Goal: Information Seeking & Learning: Learn about a topic

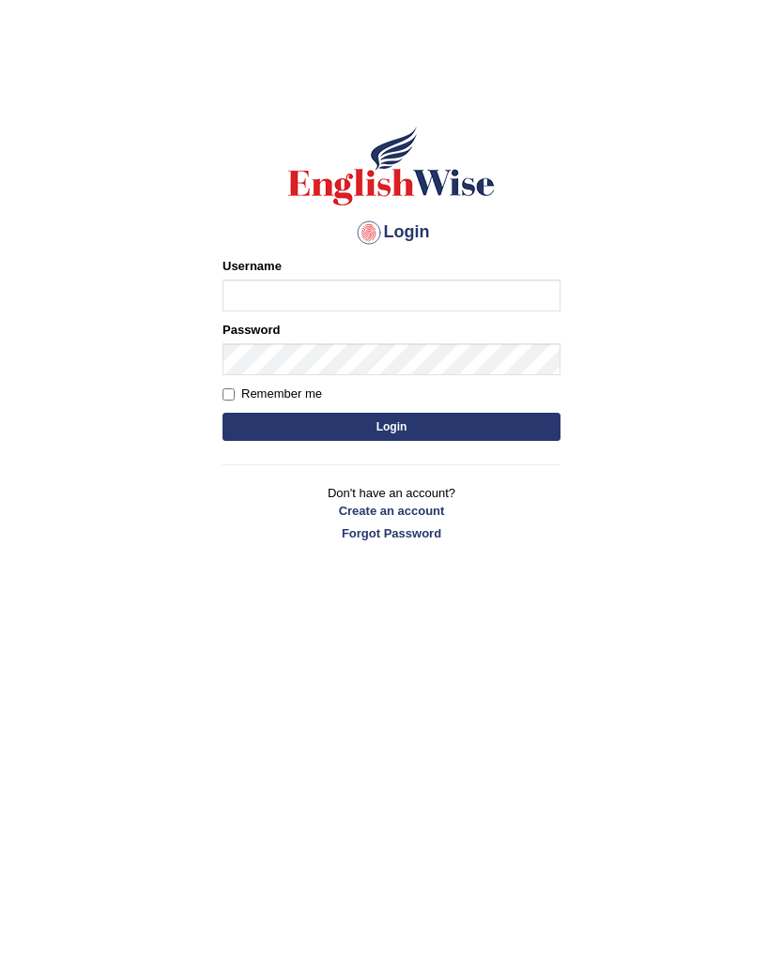
click at [247, 293] on input "Username" at bounding box center [391, 296] width 338 height 32
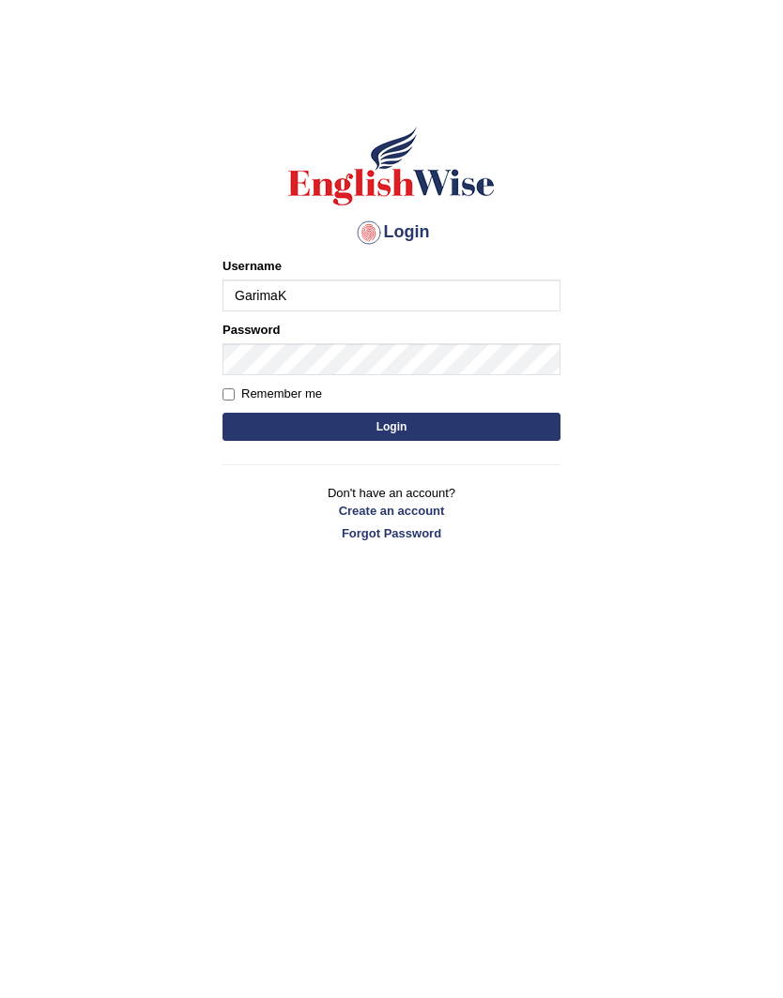
type input "GarimaK"
click at [462, 428] on button "Login" at bounding box center [391, 427] width 338 height 28
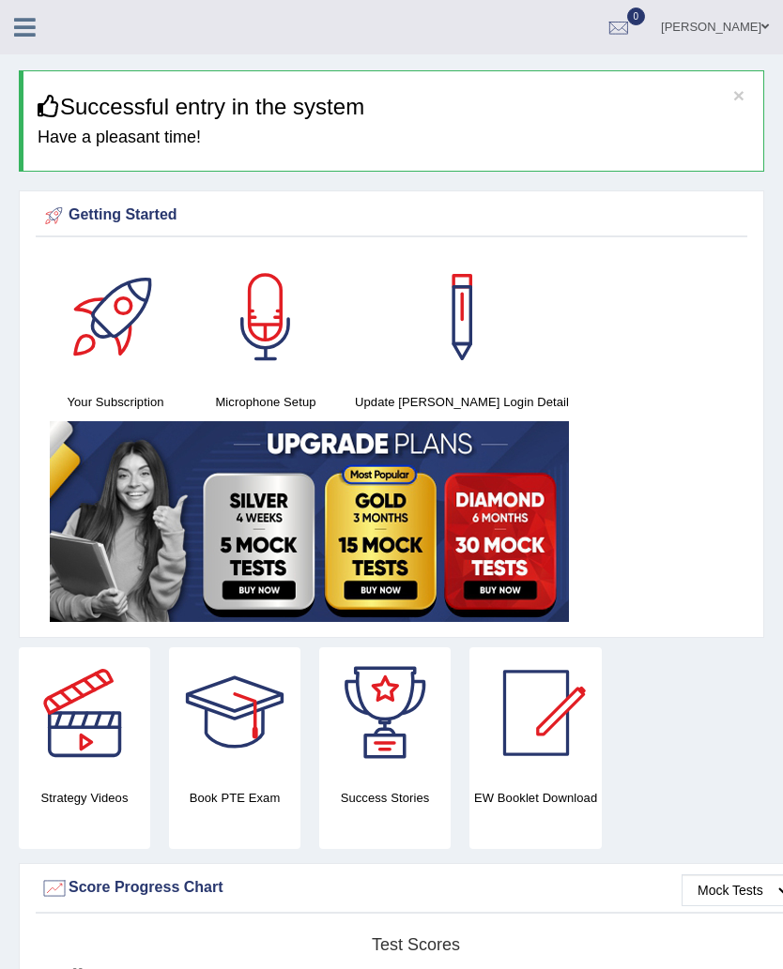
click at [133, 301] on div at bounding box center [115, 317] width 131 height 131
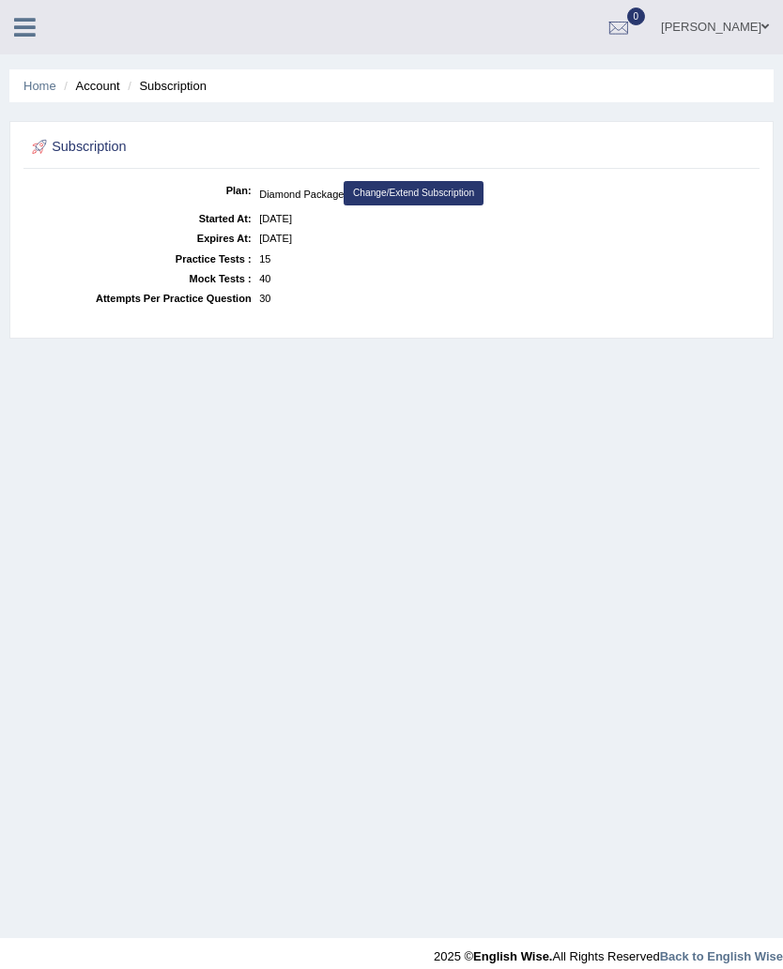
click at [38, 92] on link "Home" at bounding box center [39, 86] width 33 height 14
click at [40, 87] on link "Home" at bounding box center [39, 86] width 33 height 14
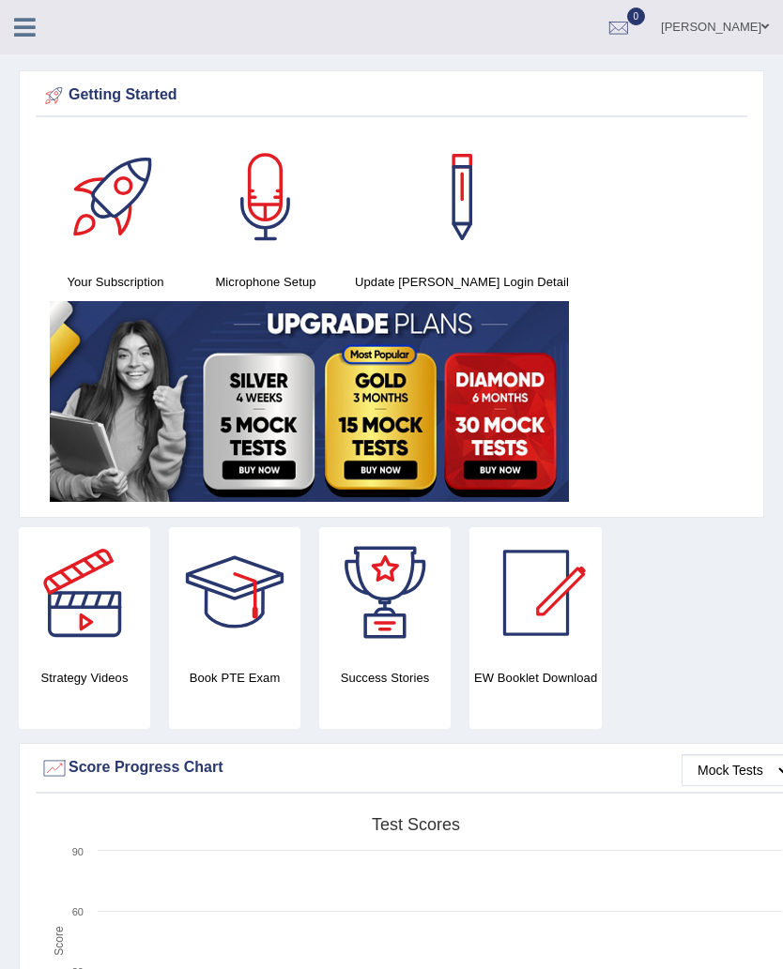
click at [114, 209] on div at bounding box center [115, 196] width 131 height 131
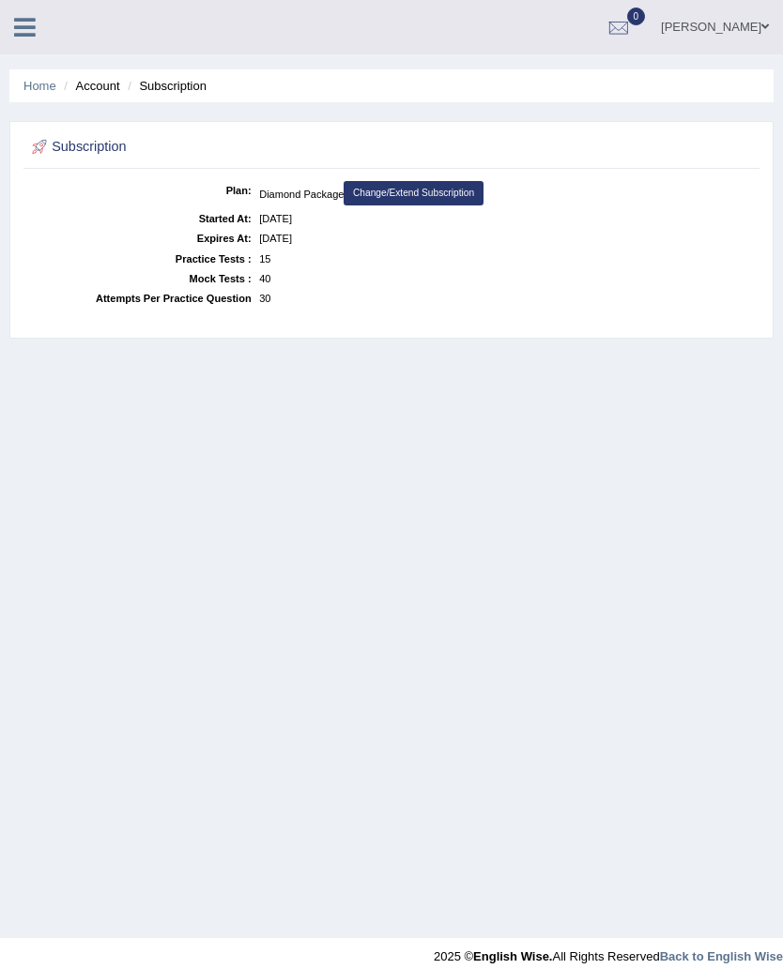
click at [96, 87] on li "Account" at bounding box center [89, 86] width 60 height 18
click at [712, 33] on link "[PERSON_NAME]" at bounding box center [715, 24] width 136 height 49
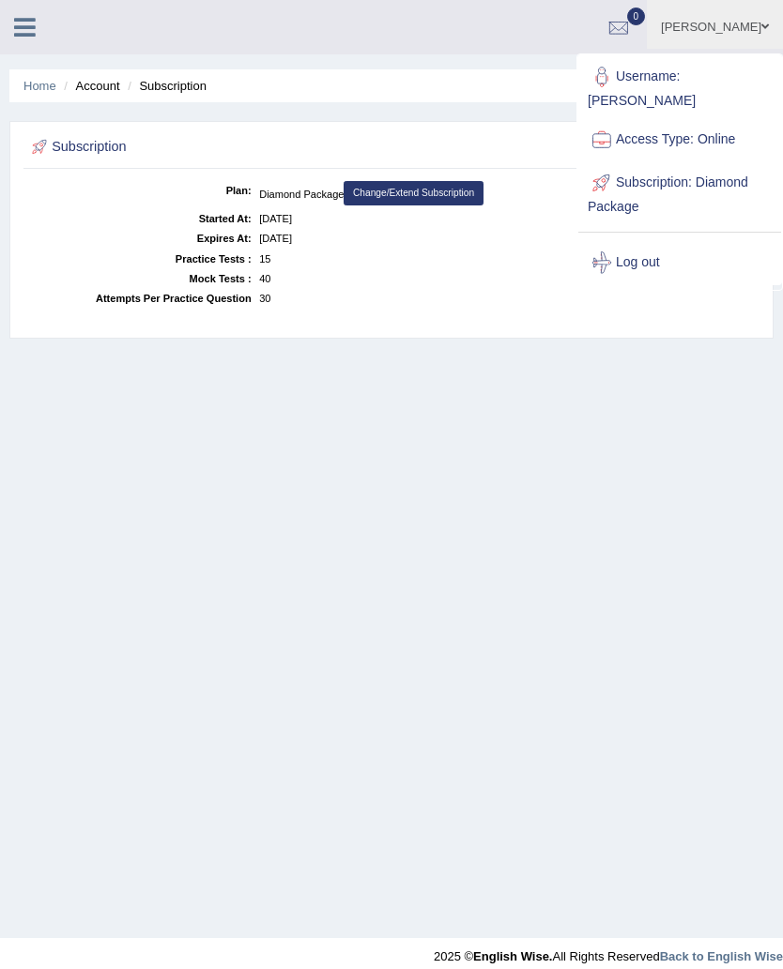
click at [665, 388] on div "Home Account Subscription Subscription Plan: Diamond Package Change/Extend Subs…" at bounding box center [391, 469] width 783 height 938
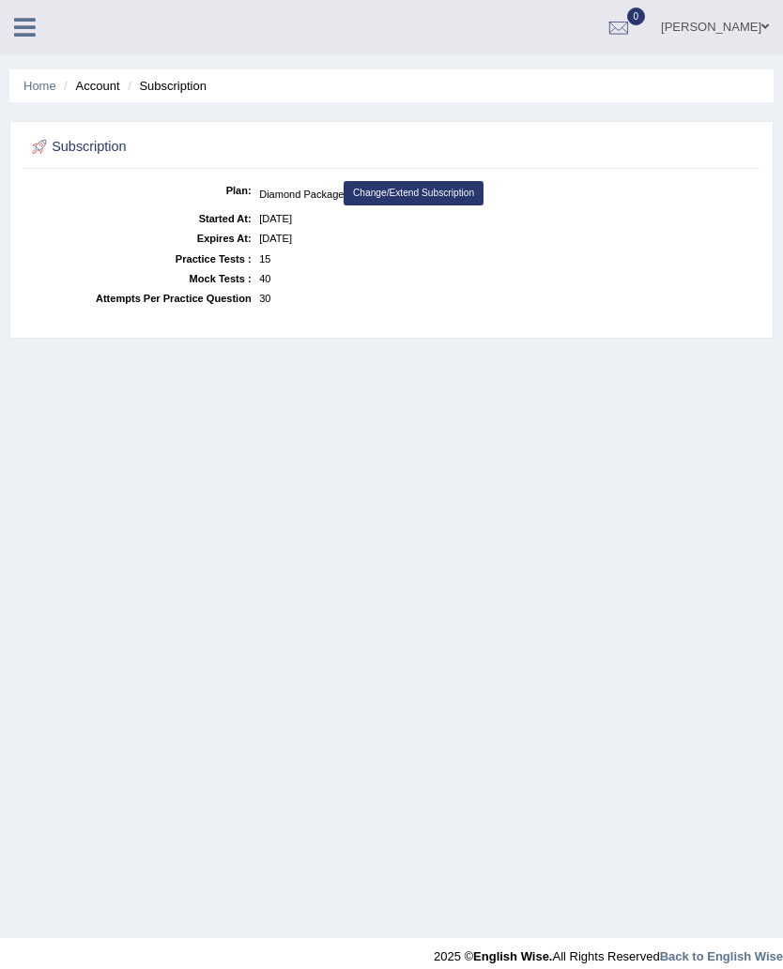
click at [747, 38] on link "[PERSON_NAME]" at bounding box center [715, 24] width 136 height 49
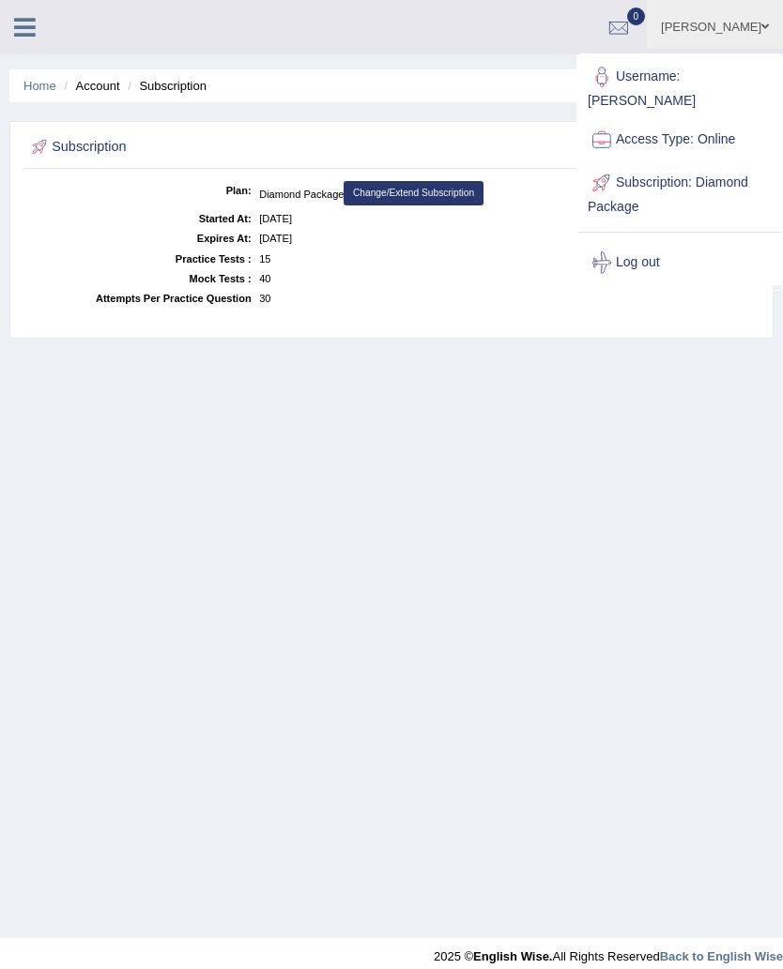
click at [602, 423] on div "Home Account Subscription Subscription Plan: Diamond Package Change/Extend Subs…" at bounding box center [391, 469] width 783 height 938
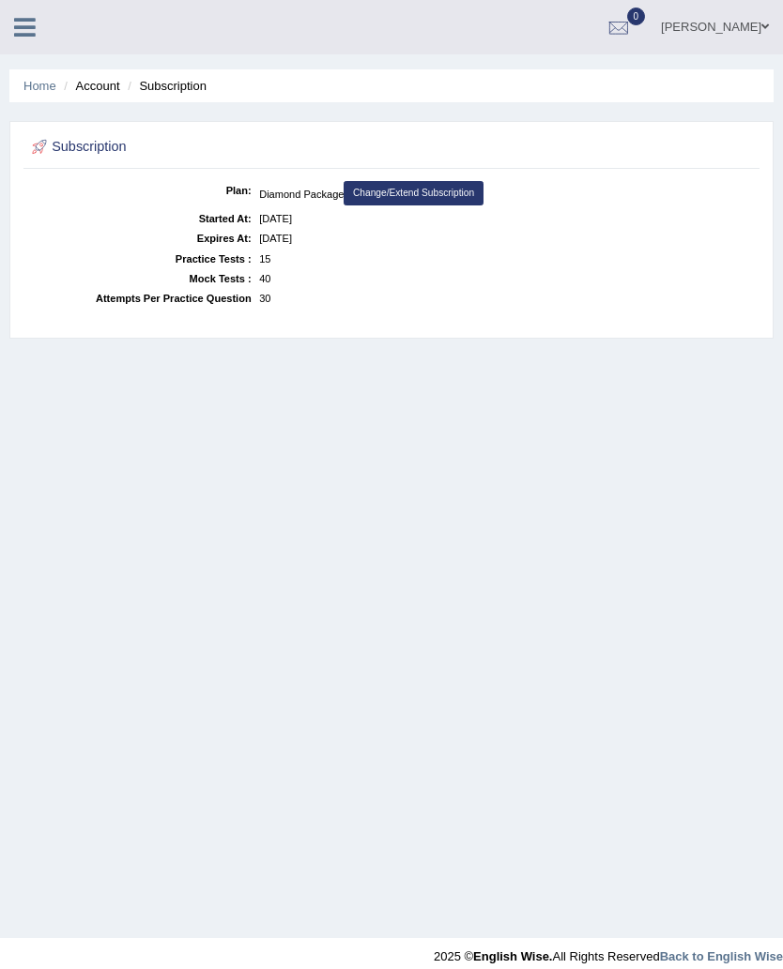
click at [39, 90] on link "Home" at bounding box center [39, 86] width 33 height 14
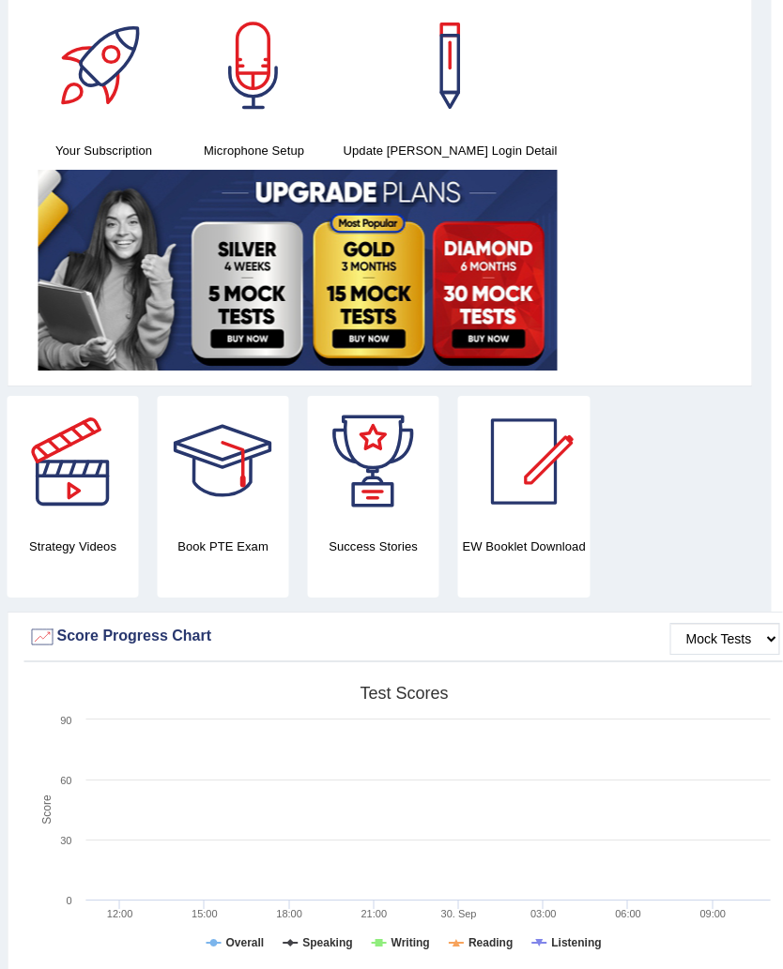
scroll to position [0, 11]
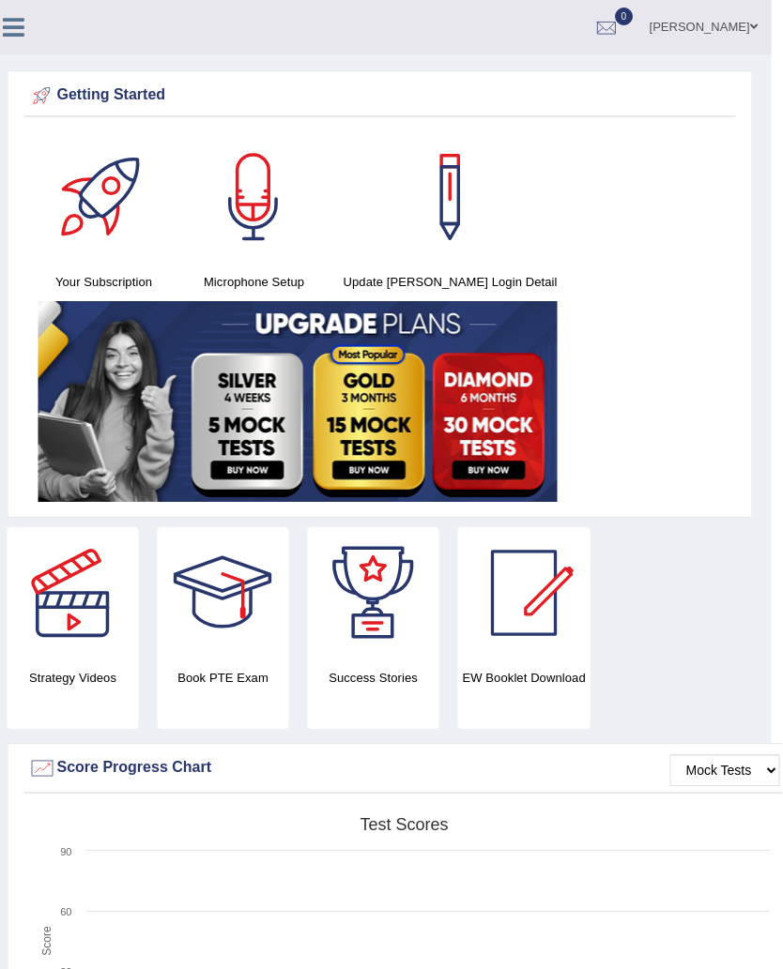
click at [88, 182] on div at bounding box center [103, 196] width 131 height 131
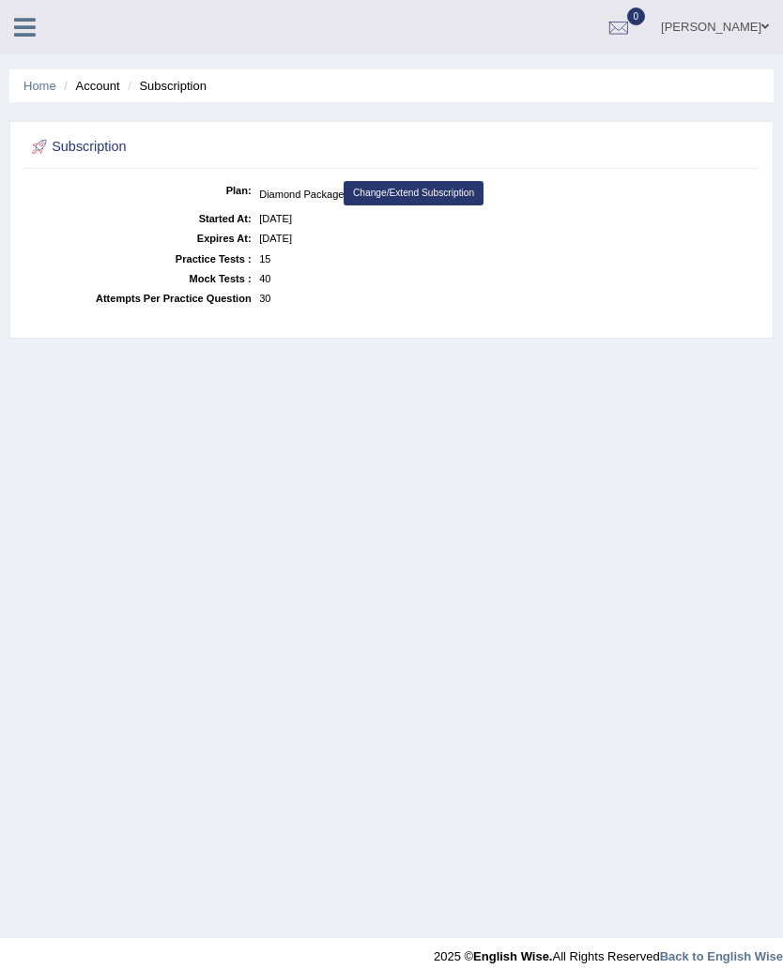
click at [30, 37] on icon at bounding box center [25, 27] width 22 height 24
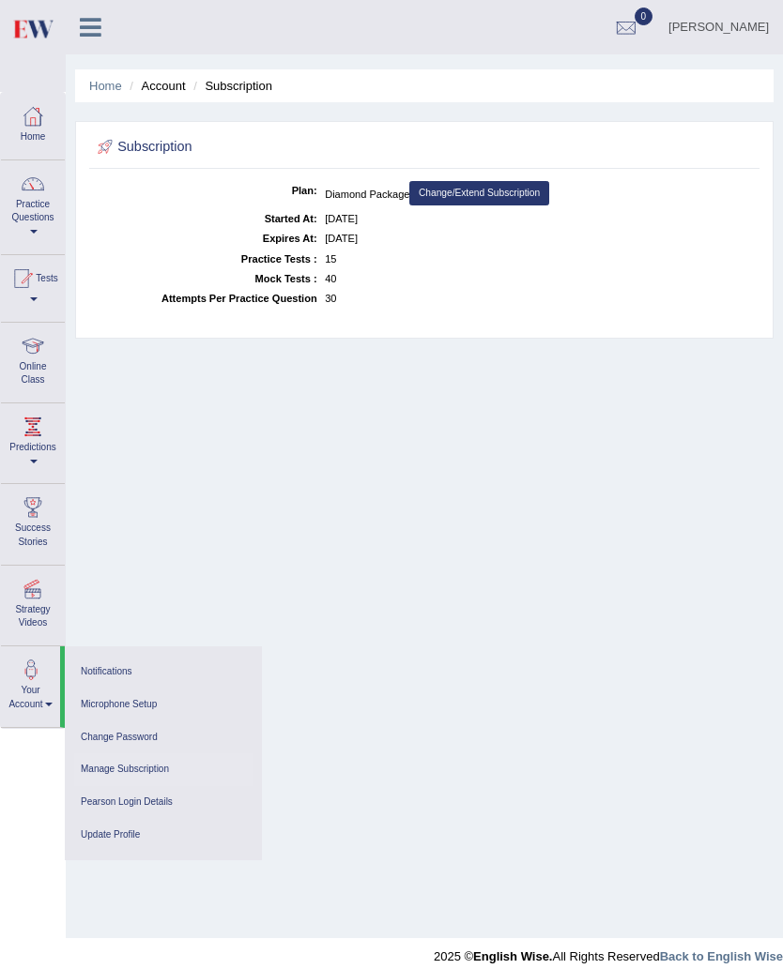
click at [557, 545] on div "Home Account Subscription Subscription Plan: Diamond Package Change/Extend Subs…" at bounding box center [424, 469] width 717 height 938
click at [92, 91] on link "Home" at bounding box center [105, 86] width 33 height 14
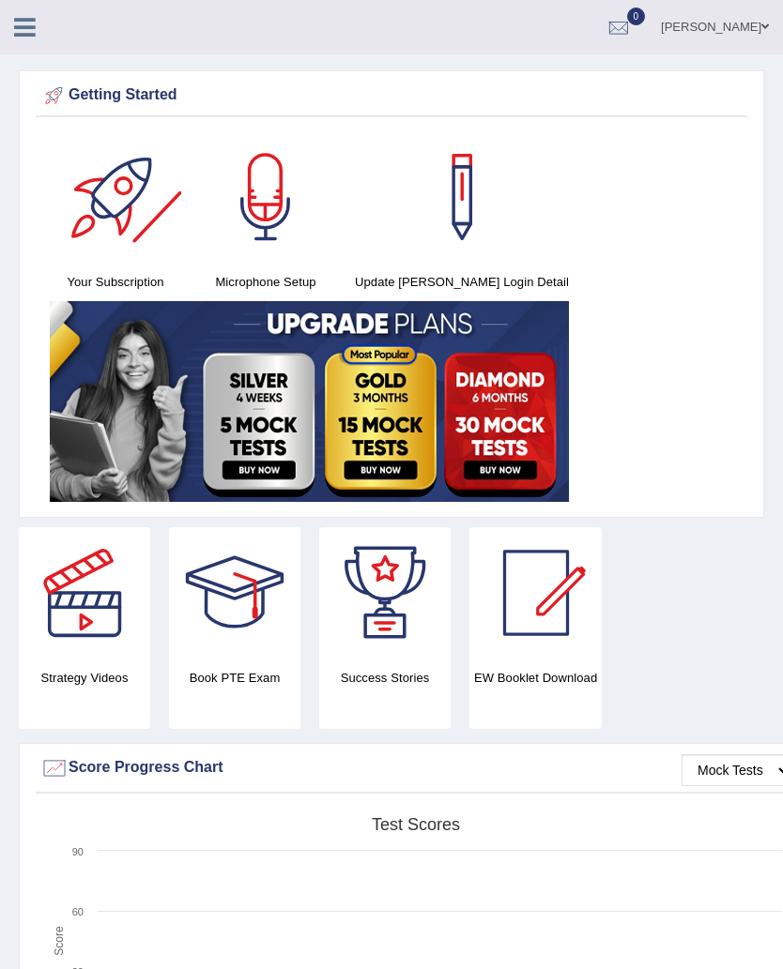
click at [134, 202] on div at bounding box center [115, 196] width 131 height 131
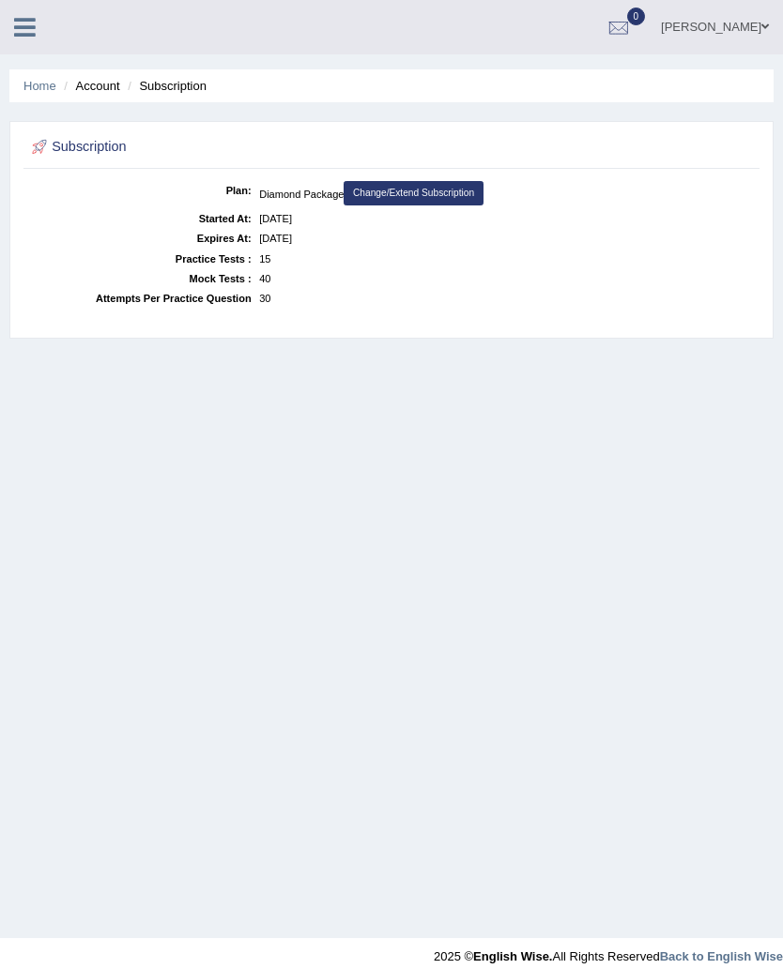
click at [38, 26] on link at bounding box center [25, 25] width 50 height 28
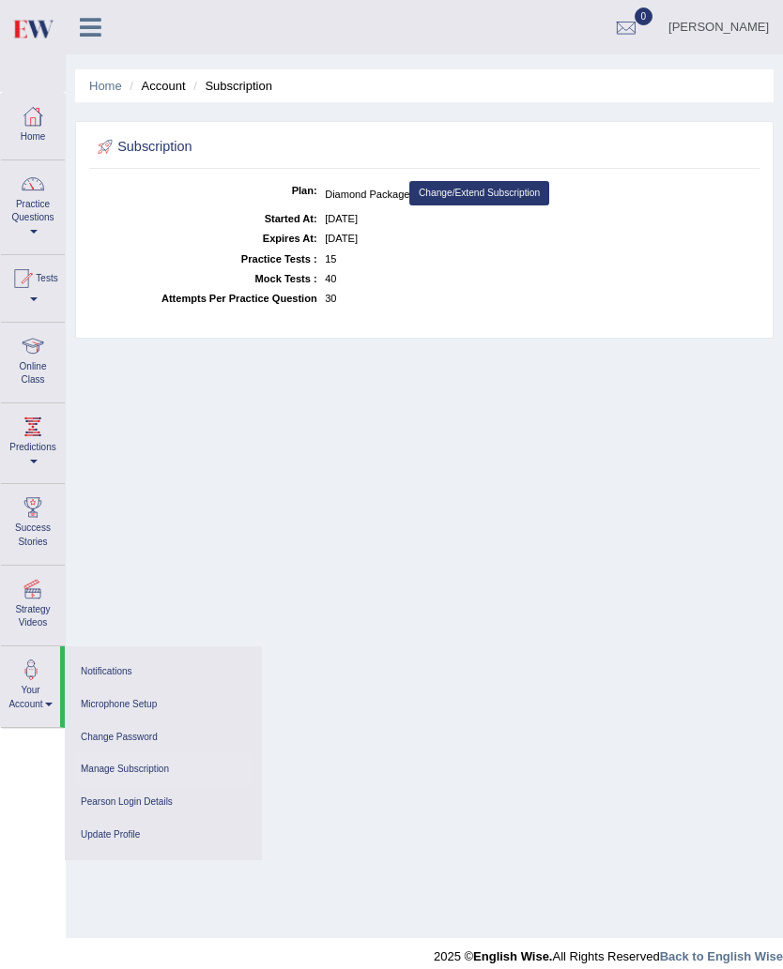
click at [358, 636] on div "Home Account Subscription Subscription Plan: Diamond Package Change/Extend Subs…" at bounding box center [424, 469] width 717 height 938
click at [359, 617] on div "Home Account Subscription Subscription Plan: Diamond Package Change/Extend Subs…" at bounding box center [424, 469] width 717 height 938
click at [43, 134] on link "Home" at bounding box center [33, 123] width 64 height 61
click at [35, 211] on link "Practice Questions" at bounding box center [33, 204] width 64 height 88
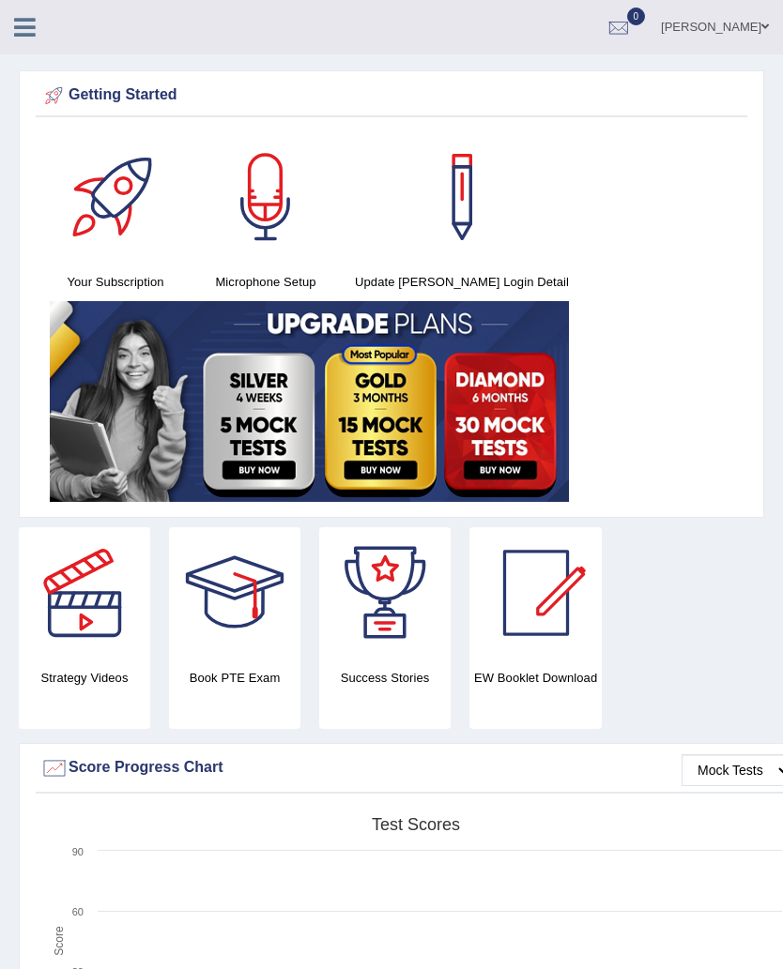
click at [107, 246] on div at bounding box center [115, 196] width 131 height 131
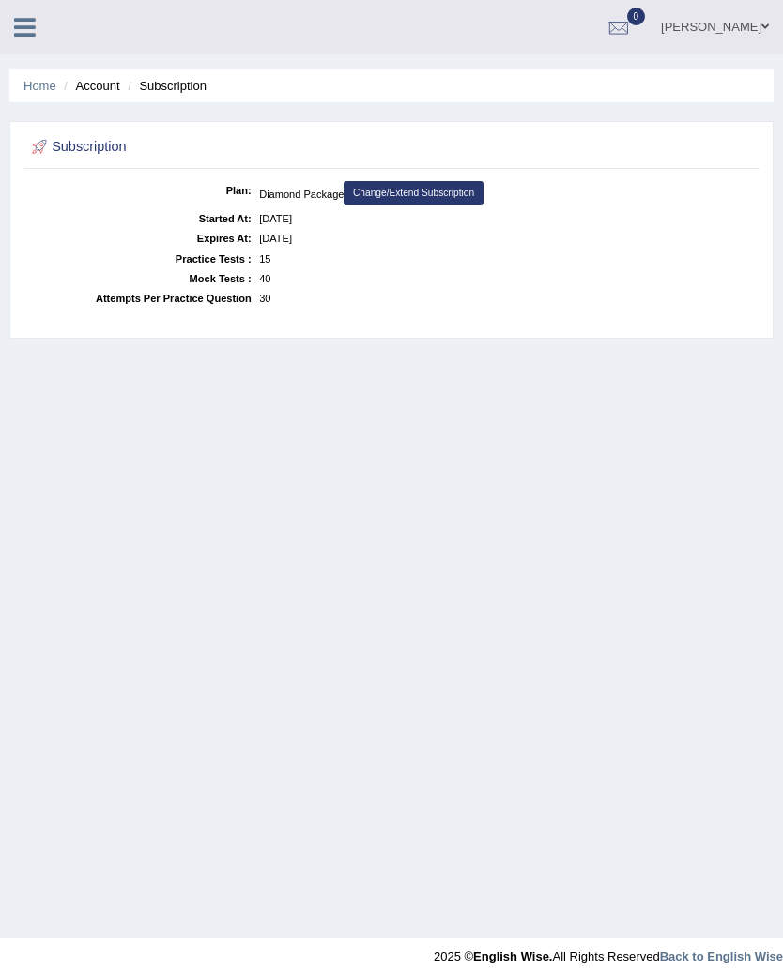
click at [451, 190] on link "Change/Extend Subscription" at bounding box center [412, 193] width 139 height 24
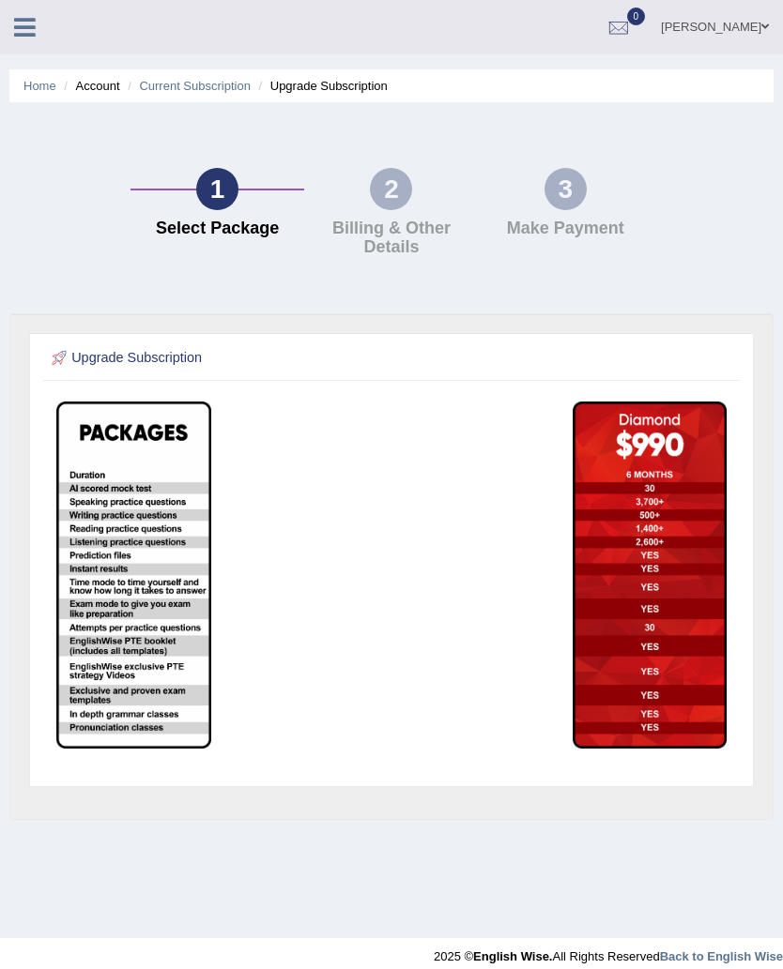
click at [27, 30] on icon at bounding box center [25, 27] width 22 height 24
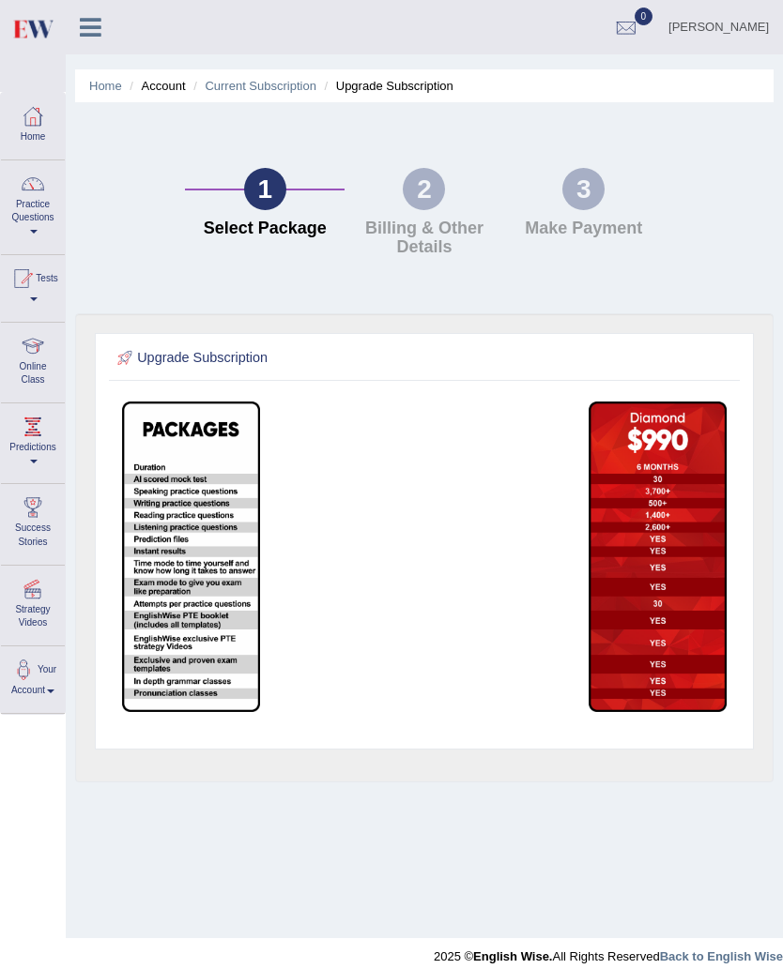
click at [35, 295] on link "Tests" at bounding box center [33, 285] width 64 height 61
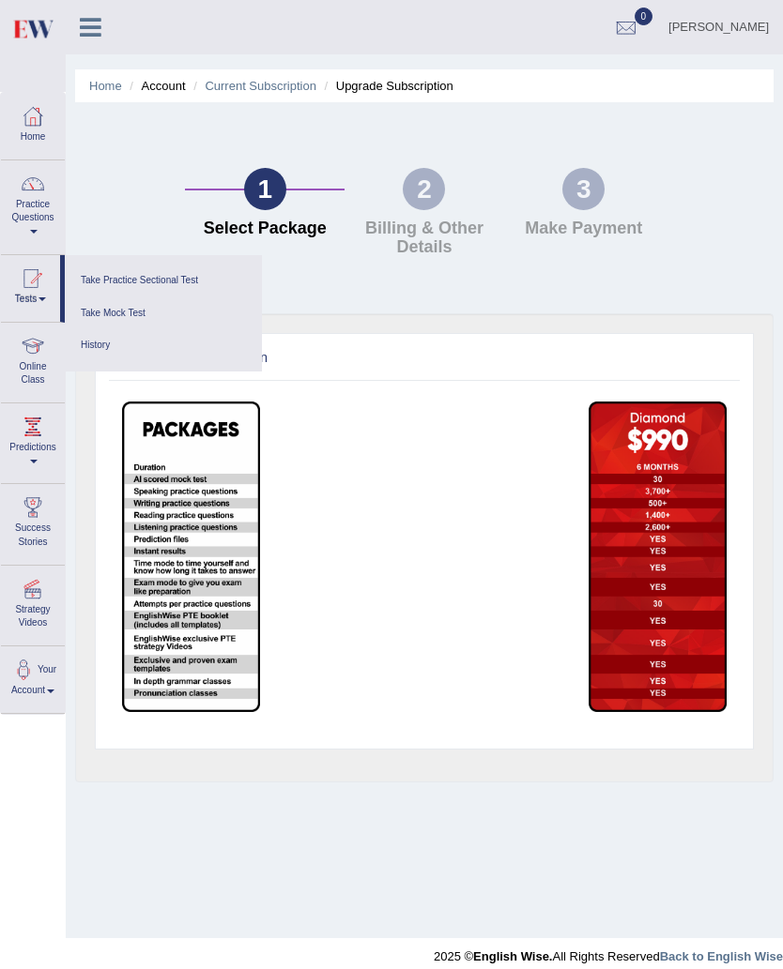
click at [99, 279] on link "Take Practice Sectional Test" at bounding box center [163, 281] width 178 height 33
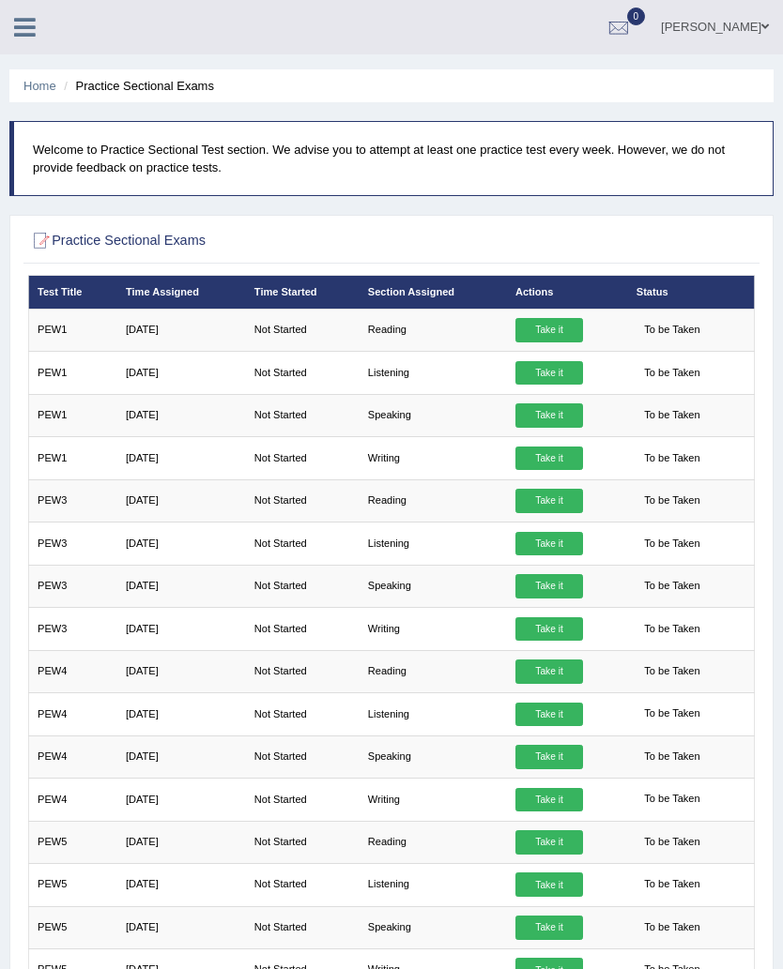
click at [583, 556] on link "Take it" at bounding box center [549, 544] width 68 height 24
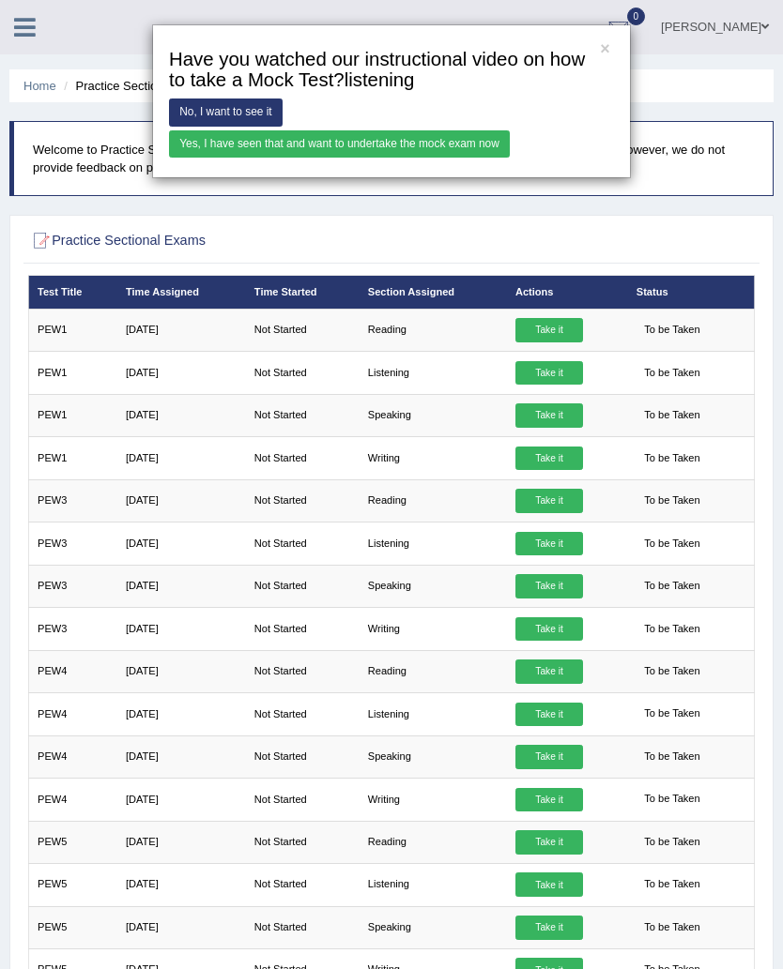
click at [267, 126] on link "No, I want to see it" at bounding box center [226, 112] width 114 height 27
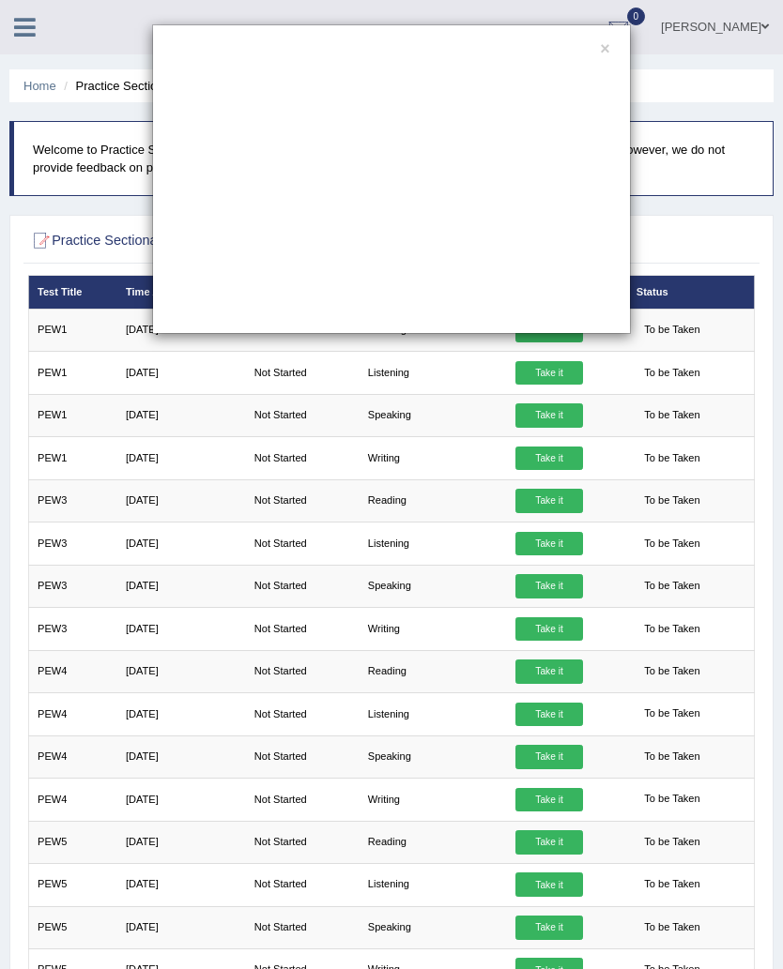
click at [607, 45] on button "×" at bounding box center [604, 49] width 9 height 17
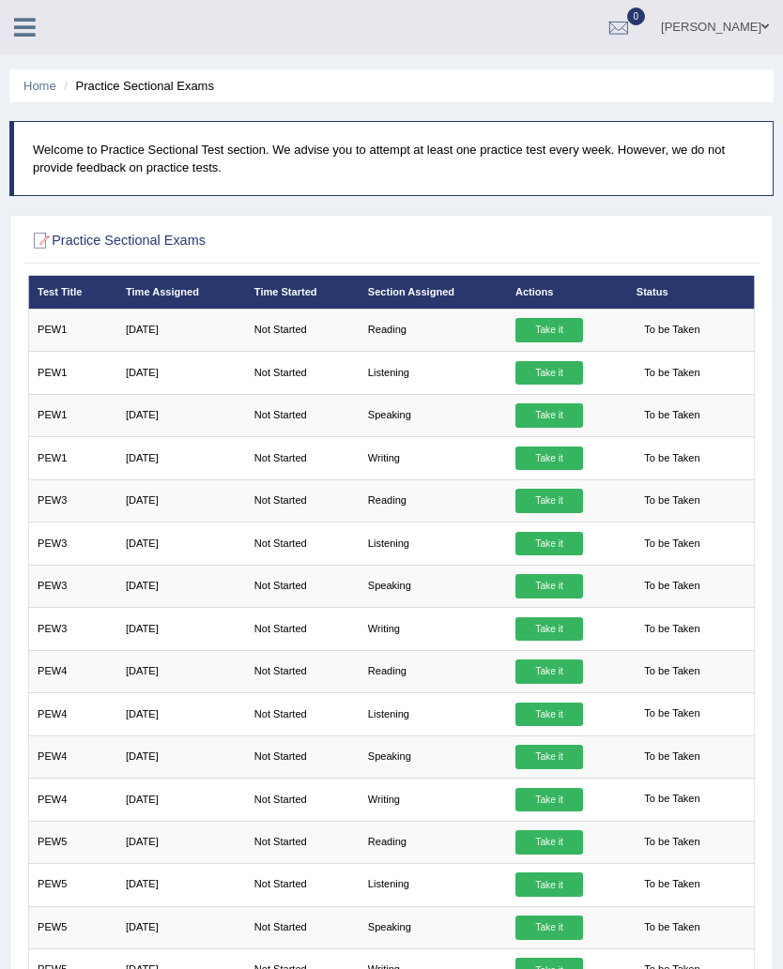
click at [577, 343] on link "Take it" at bounding box center [549, 330] width 68 height 24
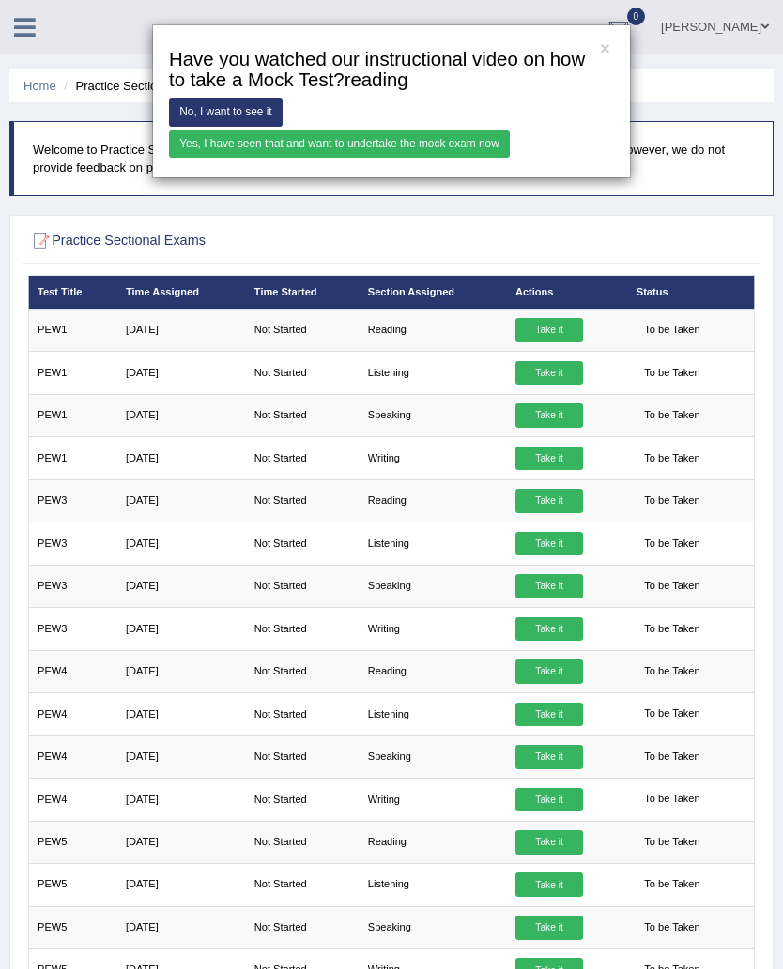
click at [510, 151] on link "Yes, I have seen that and want to undertake the mock exam now" at bounding box center [339, 143] width 341 height 27
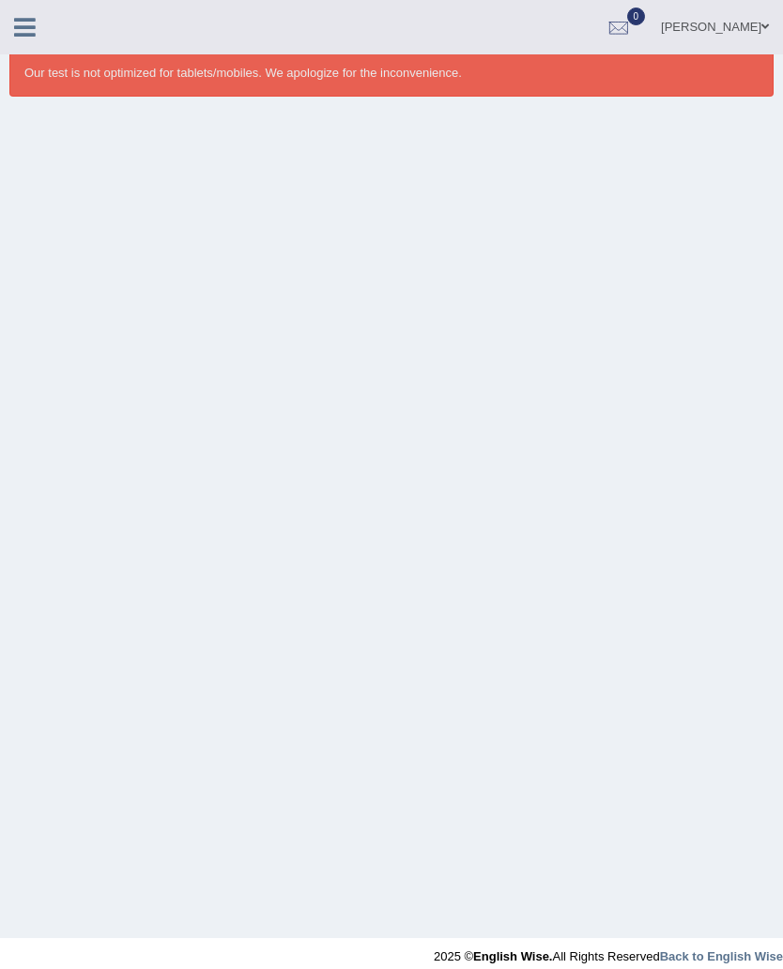
click at [739, 19] on link "[PERSON_NAME]" at bounding box center [715, 24] width 136 height 49
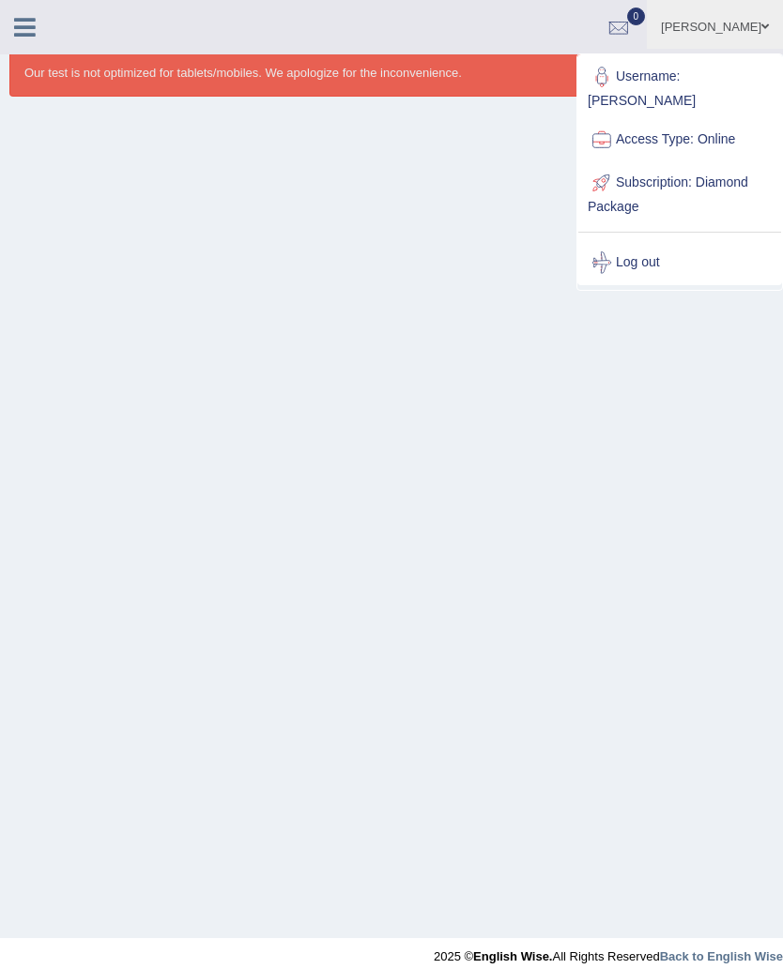
click at [659, 243] on link "Log out" at bounding box center [679, 262] width 203 height 43
